Goal: Register for event/course

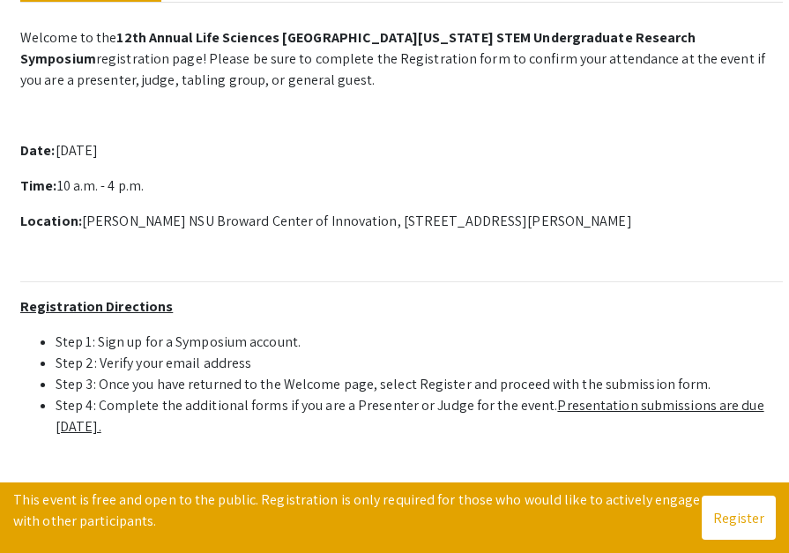
scroll to position [506, 0]
click at [335, 508] on link "Presenter Submission form: symposium.foragerone.com/lssfsymposium2025/submission" at bounding box center [180, 517] width 310 height 19
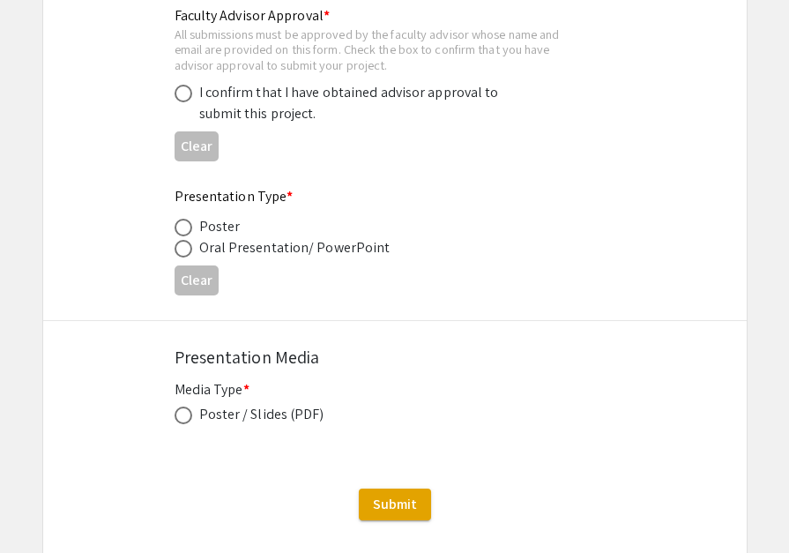
scroll to position [2715, 0]
click at [190, 227] on span at bounding box center [184, 227] width 18 height 18
click at [190, 227] on input "radio" at bounding box center [184, 227] width 18 height 18
radio input "true"
click at [184, 249] on span at bounding box center [184, 248] width 18 height 18
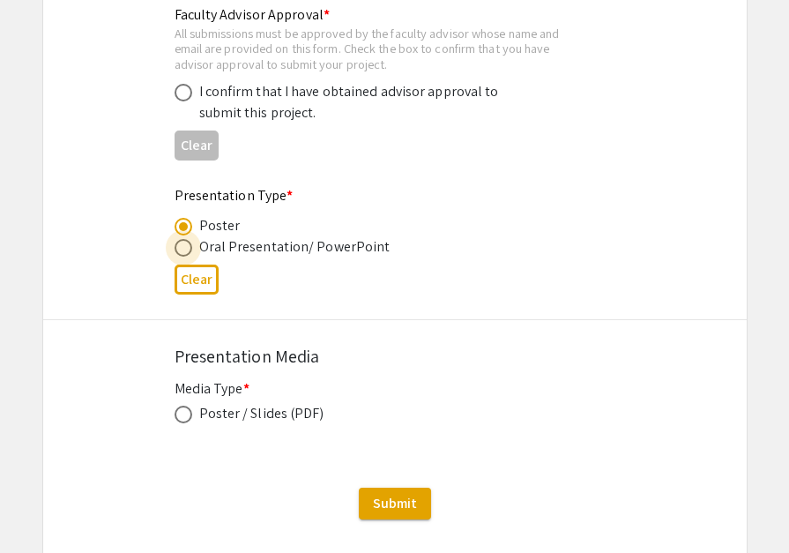
click at [184, 249] on input "radio" at bounding box center [184, 248] width 18 height 18
radio input "true"
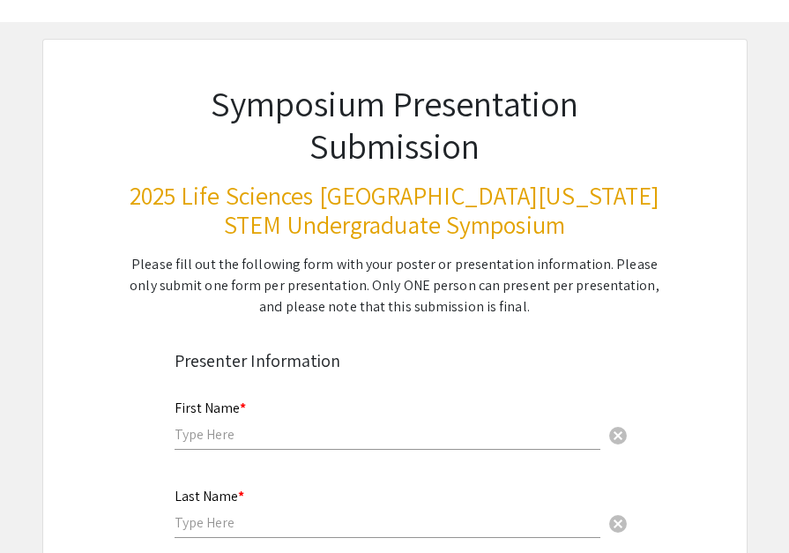
scroll to position [0, 0]
